Goal: Task Accomplishment & Management: Complete application form

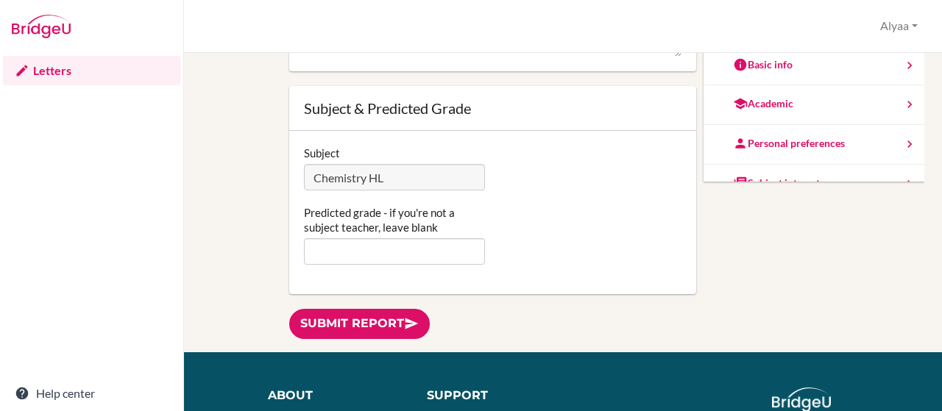
scroll to position [135, 0]
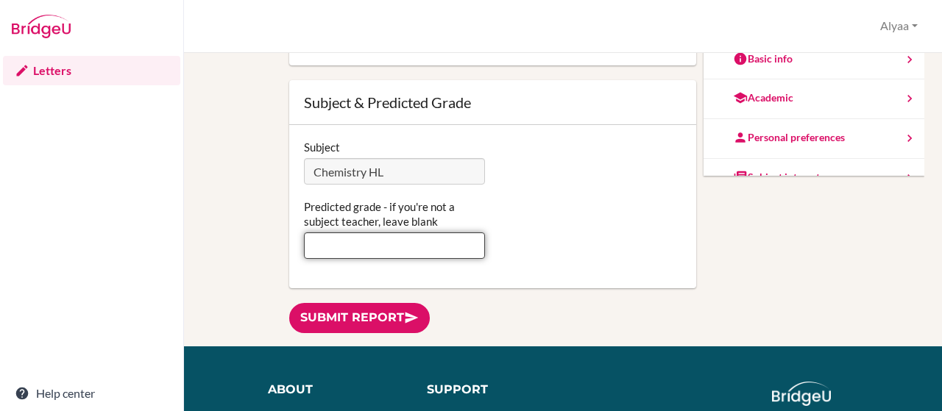
click at [422, 245] on input "Predicted grade - if you're not a subject teacher, leave blank" at bounding box center [395, 245] width 182 height 26
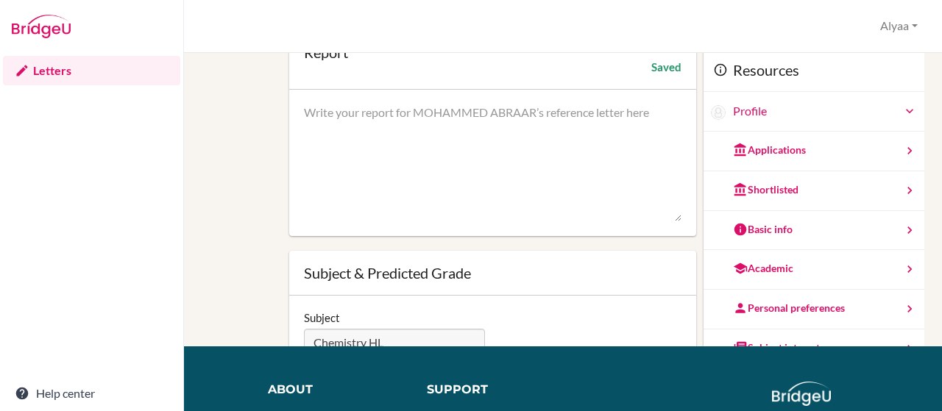
scroll to position [0, 0]
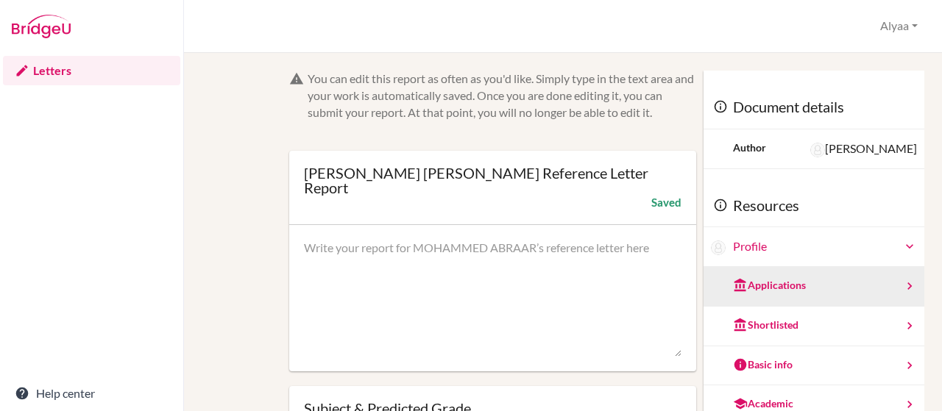
type input "6"
click at [902, 281] on icon at bounding box center [909, 286] width 15 height 15
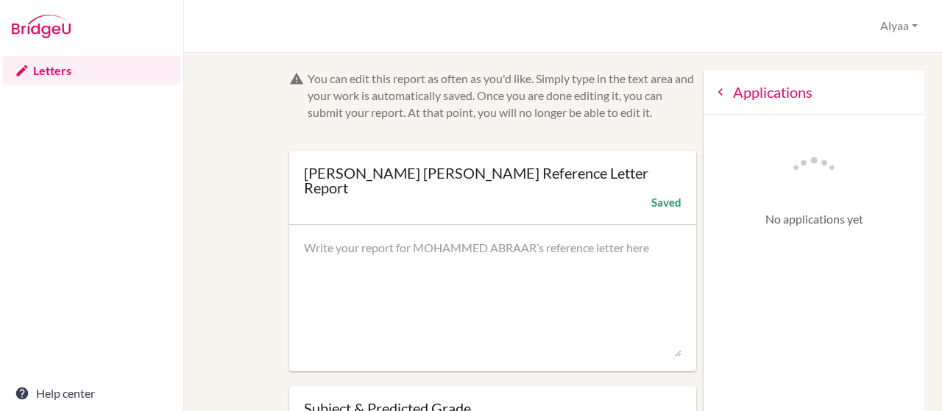
click at [713, 92] on icon at bounding box center [720, 92] width 15 height 15
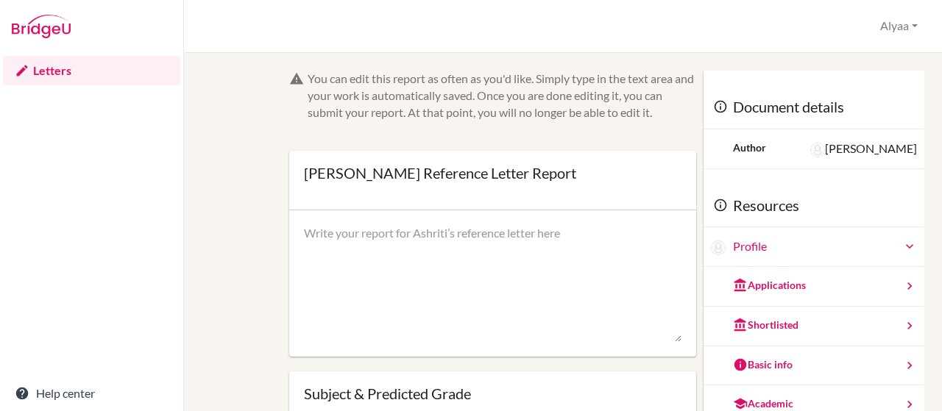
scroll to position [156, 0]
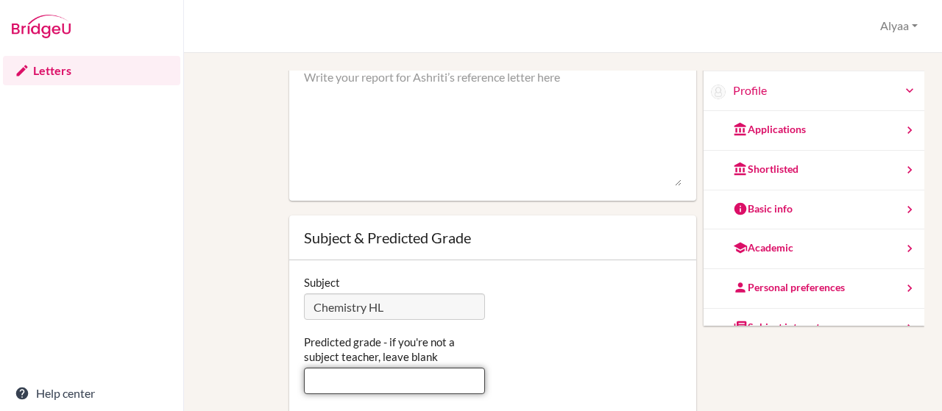
click at [402, 374] on input "Predicted grade - if you're not a subject teacher, leave blank" at bounding box center [395, 381] width 182 height 26
type input "6"
